Goal: Task Accomplishment & Management: Complete application form

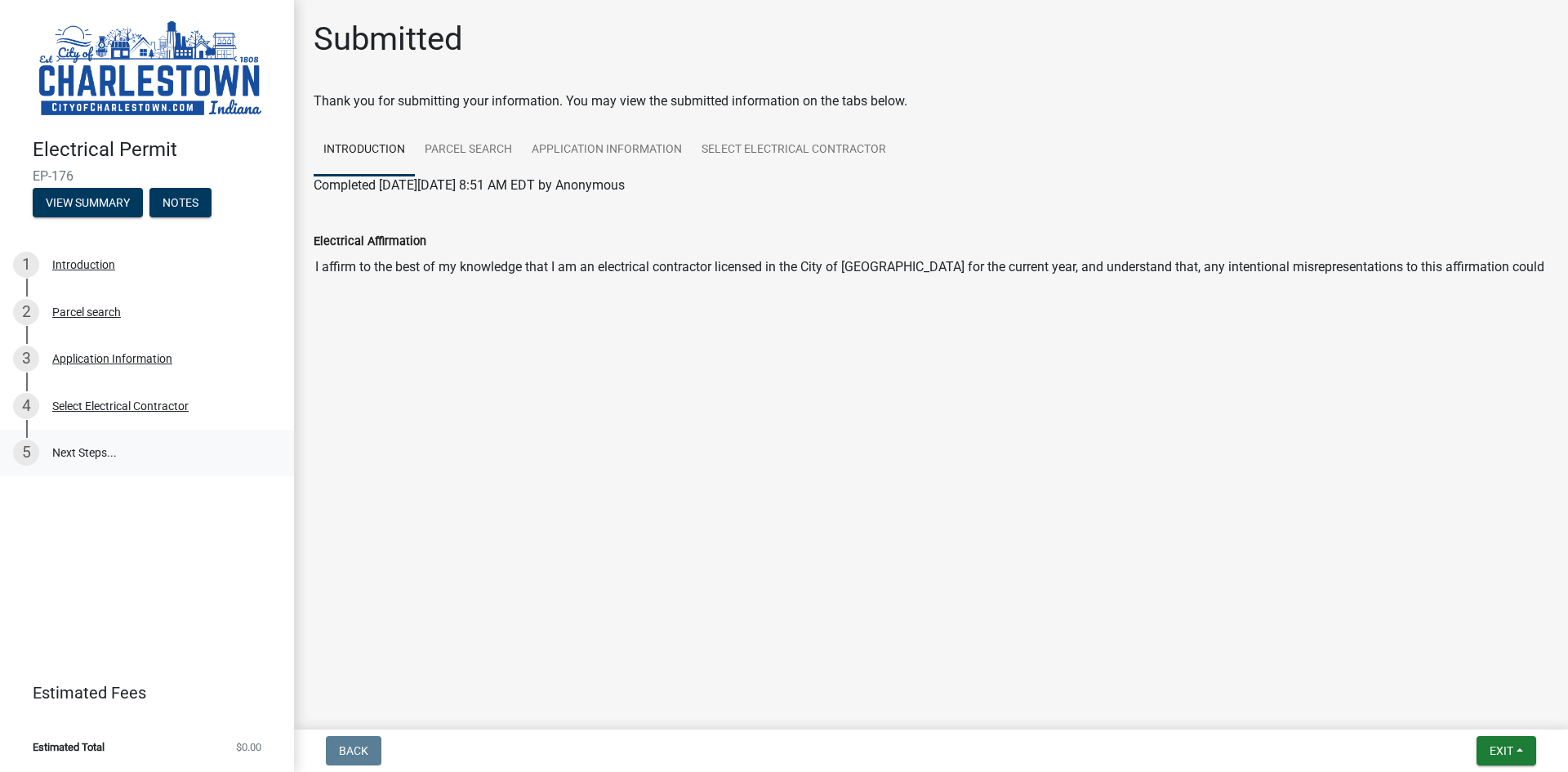
click at [97, 456] on link "5 Next Steps..." at bounding box center [147, 453] width 294 height 47
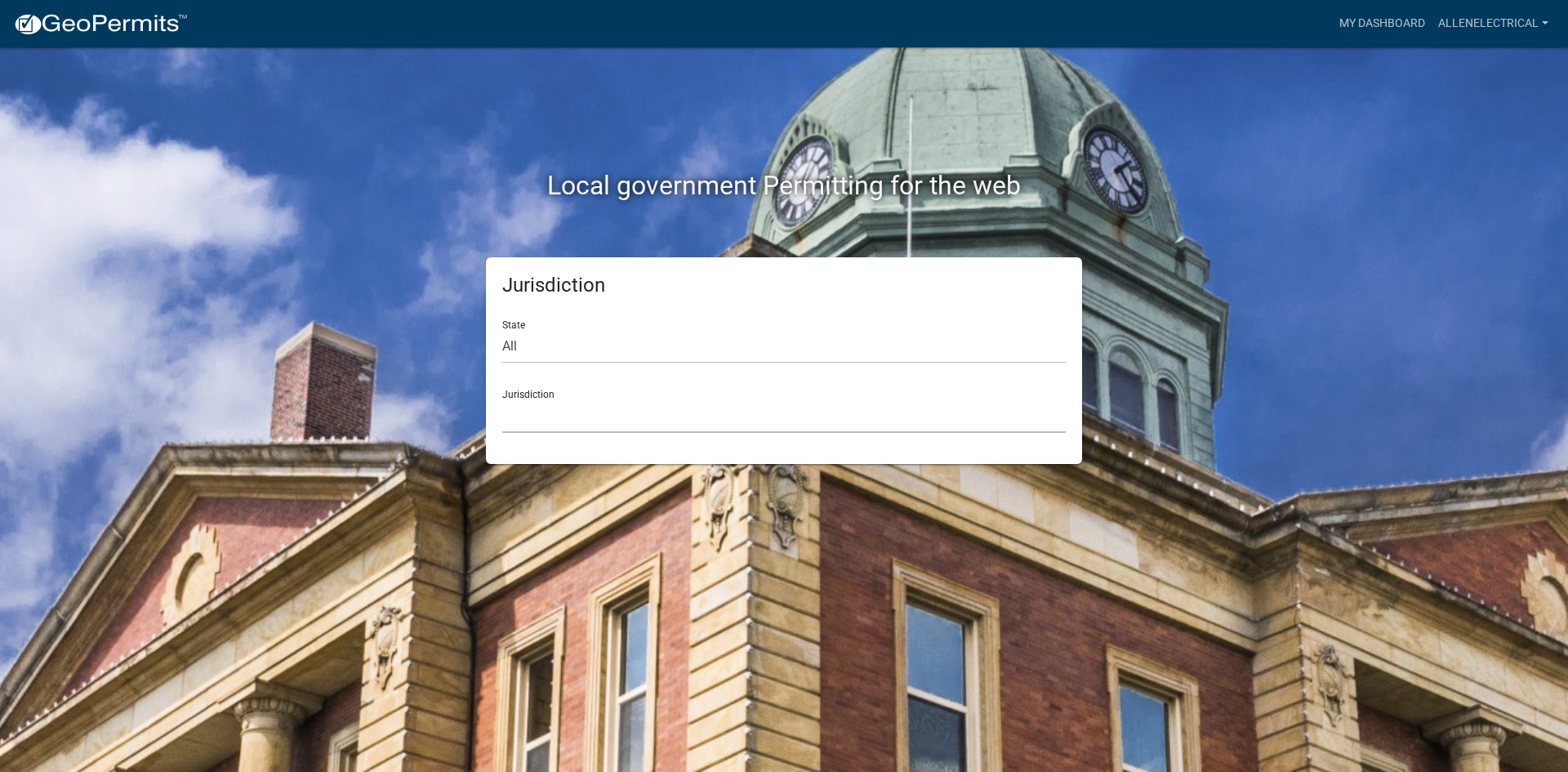
click at [803, 415] on select "Custer County, Colorado Carroll County, Georgia Cook County, Georgia Crawford C…" at bounding box center [784, 417] width 563 height 34
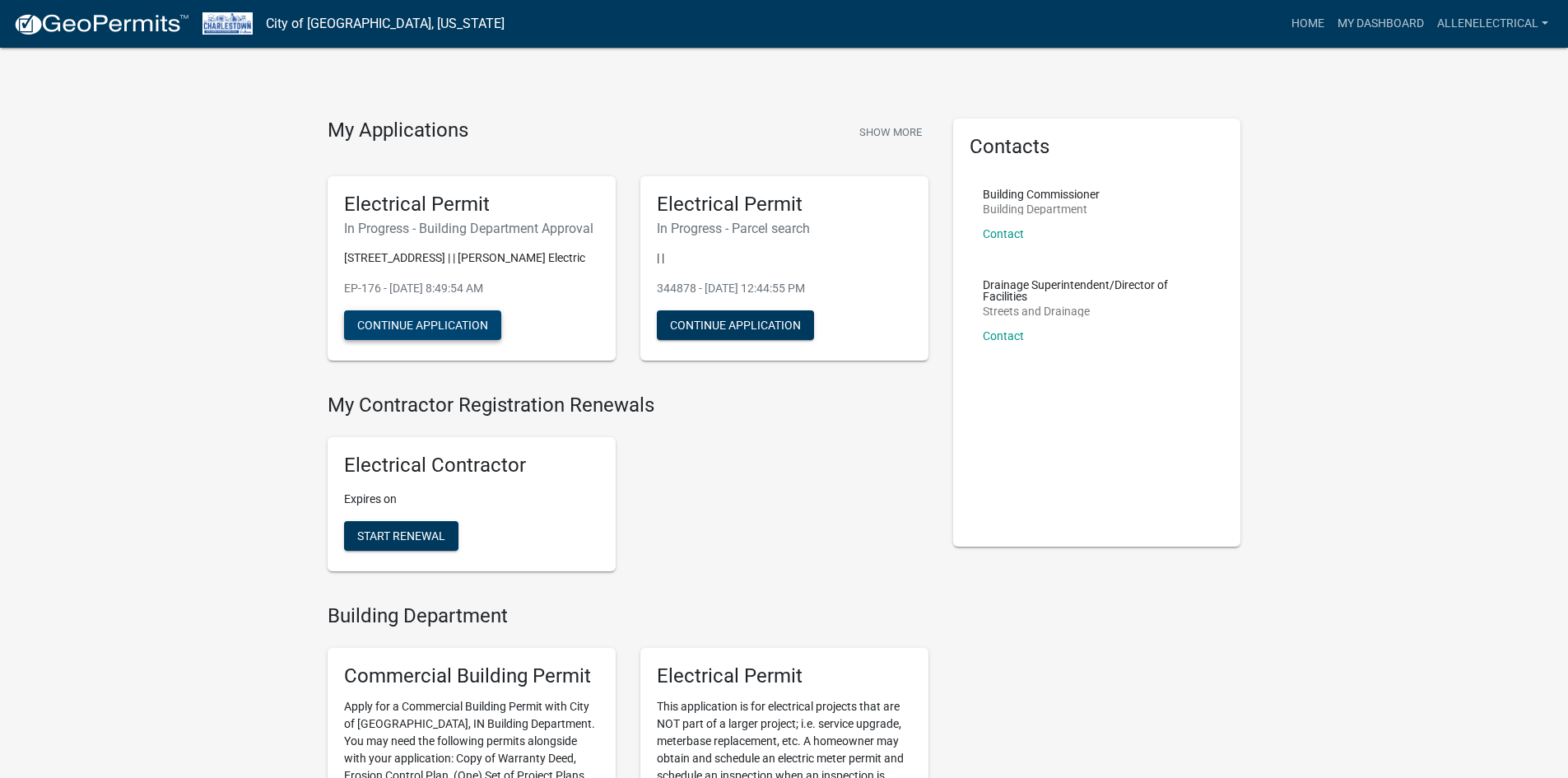
click at [457, 325] on button "Continue Application" at bounding box center [423, 324] width 157 height 29
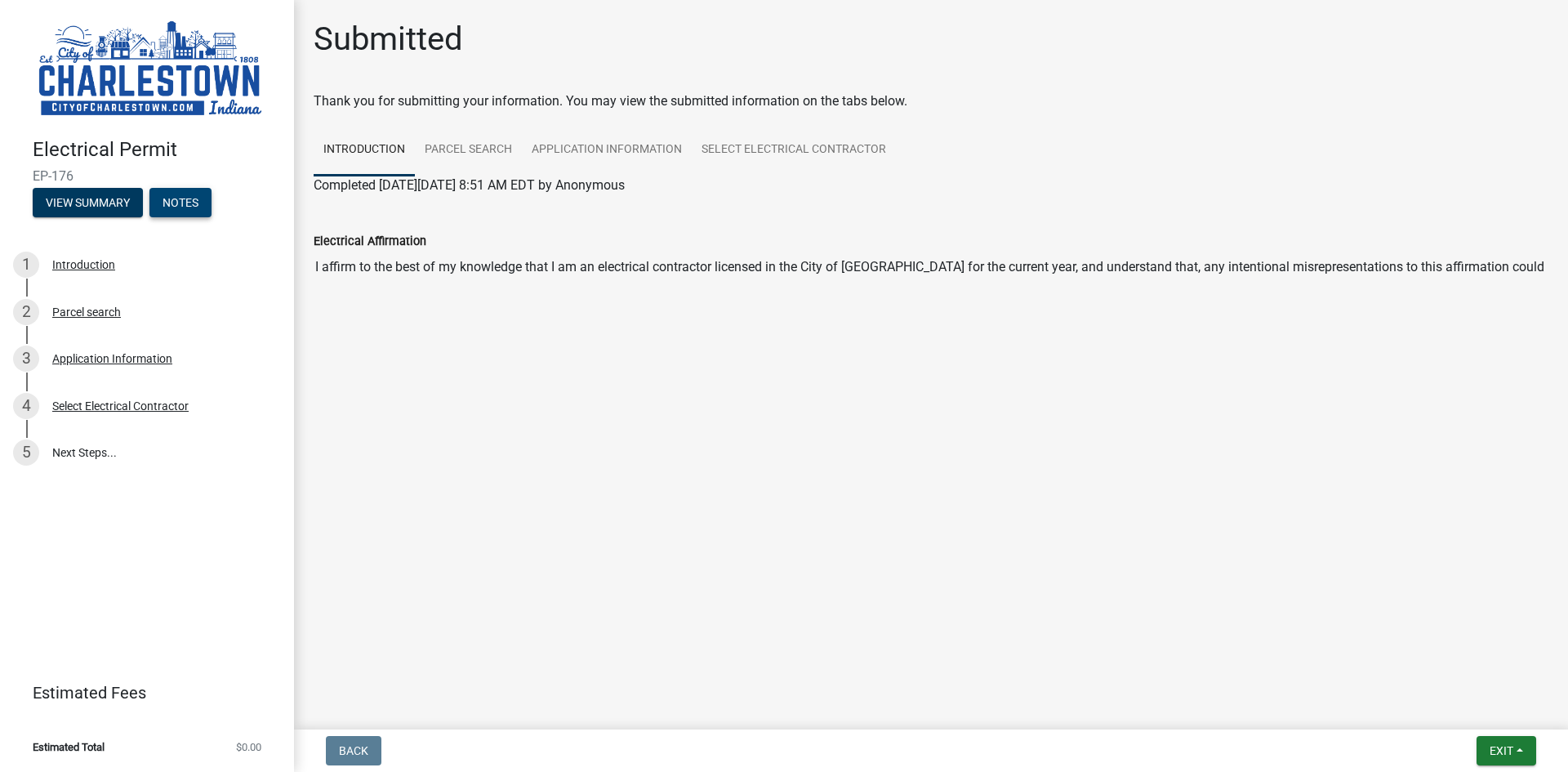
click at [180, 202] on button "Notes" at bounding box center [181, 202] width 62 height 29
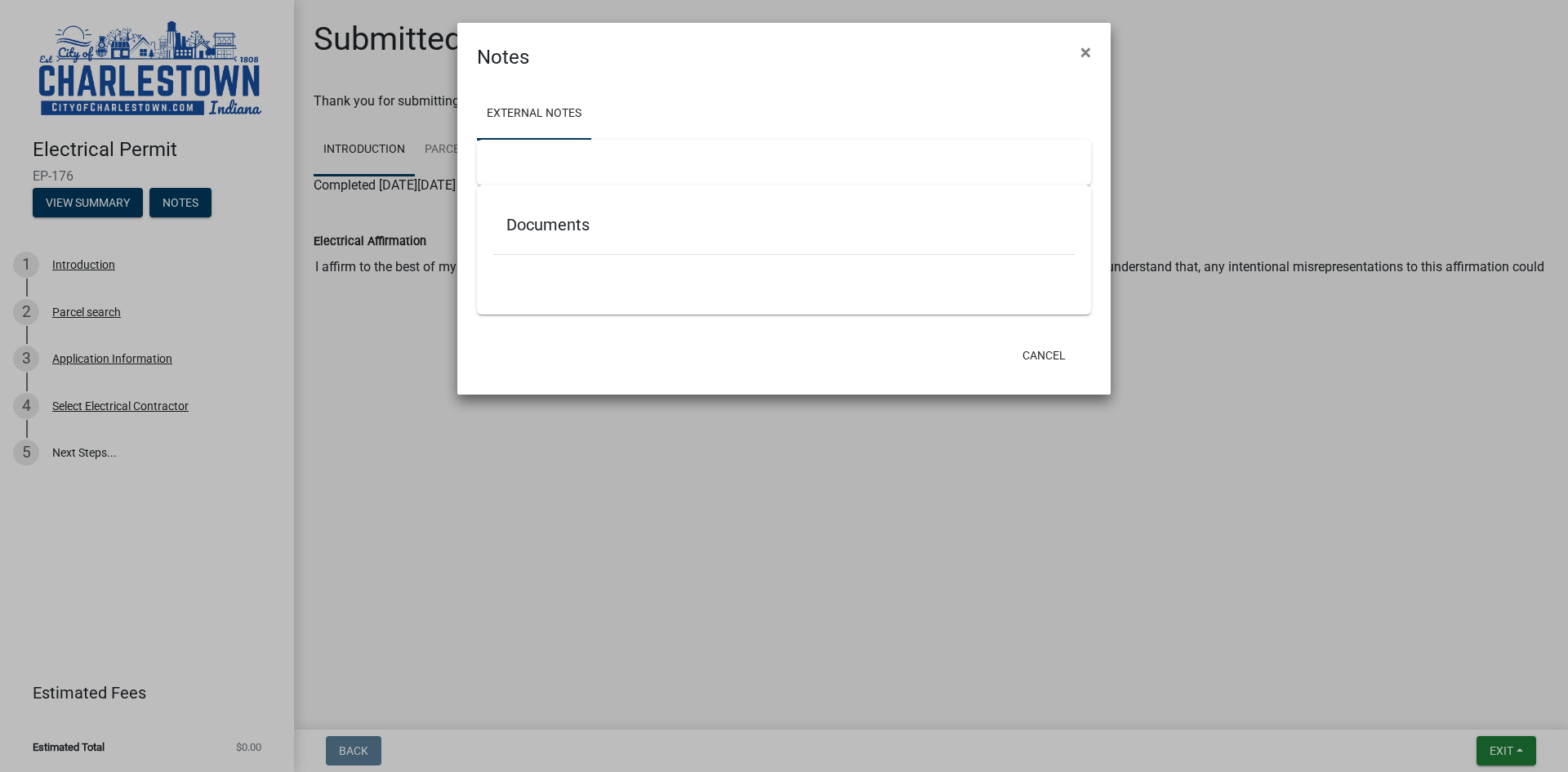
click at [525, 158] on div at bounding box center [784, 163] width 614 height 46
click at [1037, 347] on button "Cancel" at bounding box center [1044, 354] width 70 height 29
